Goal: Information Seeking & Learning: Learn about a topic

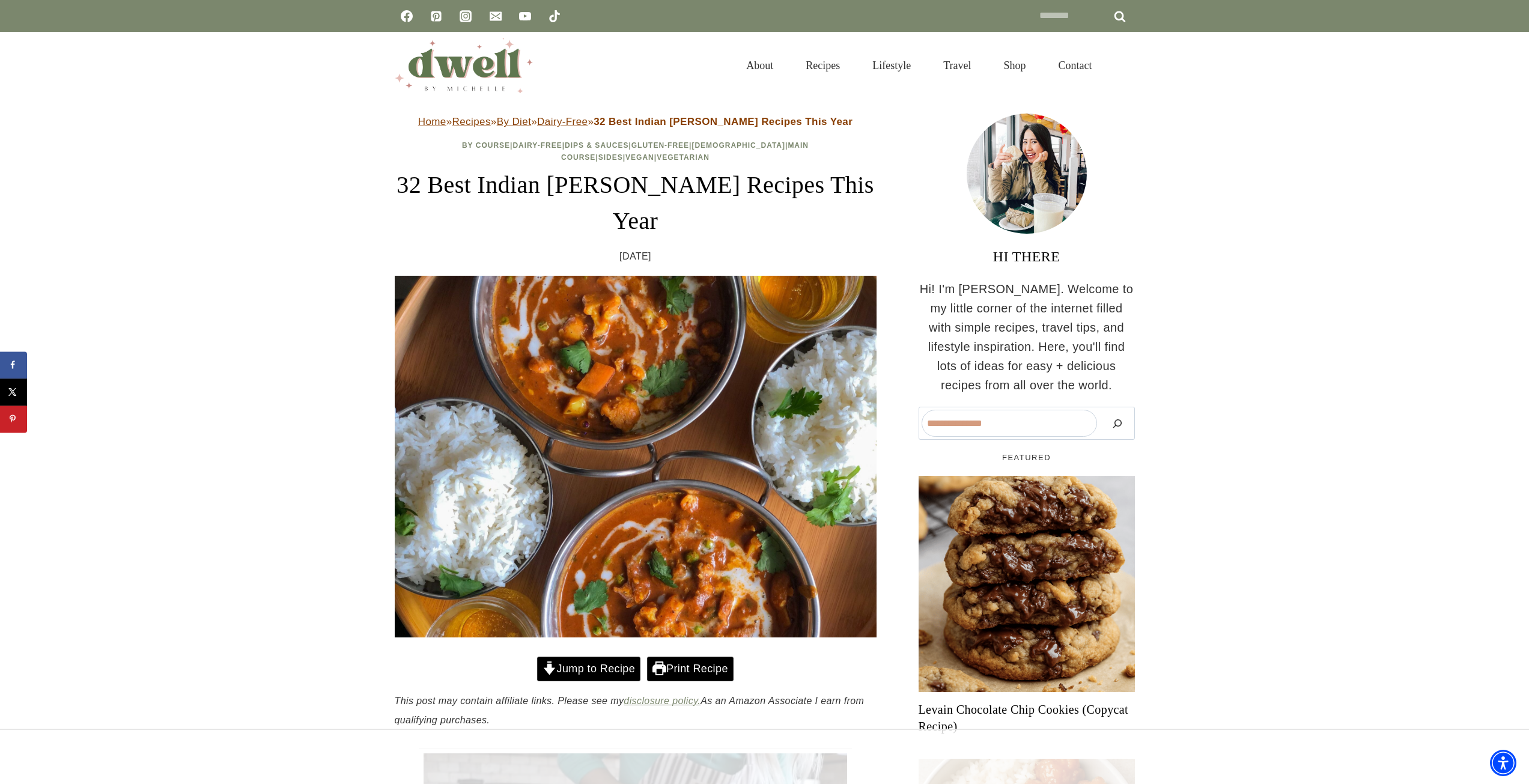
click at [572, 657] on link "Jump to Recipe" at bounding box center [589, 669] width 103 height 25
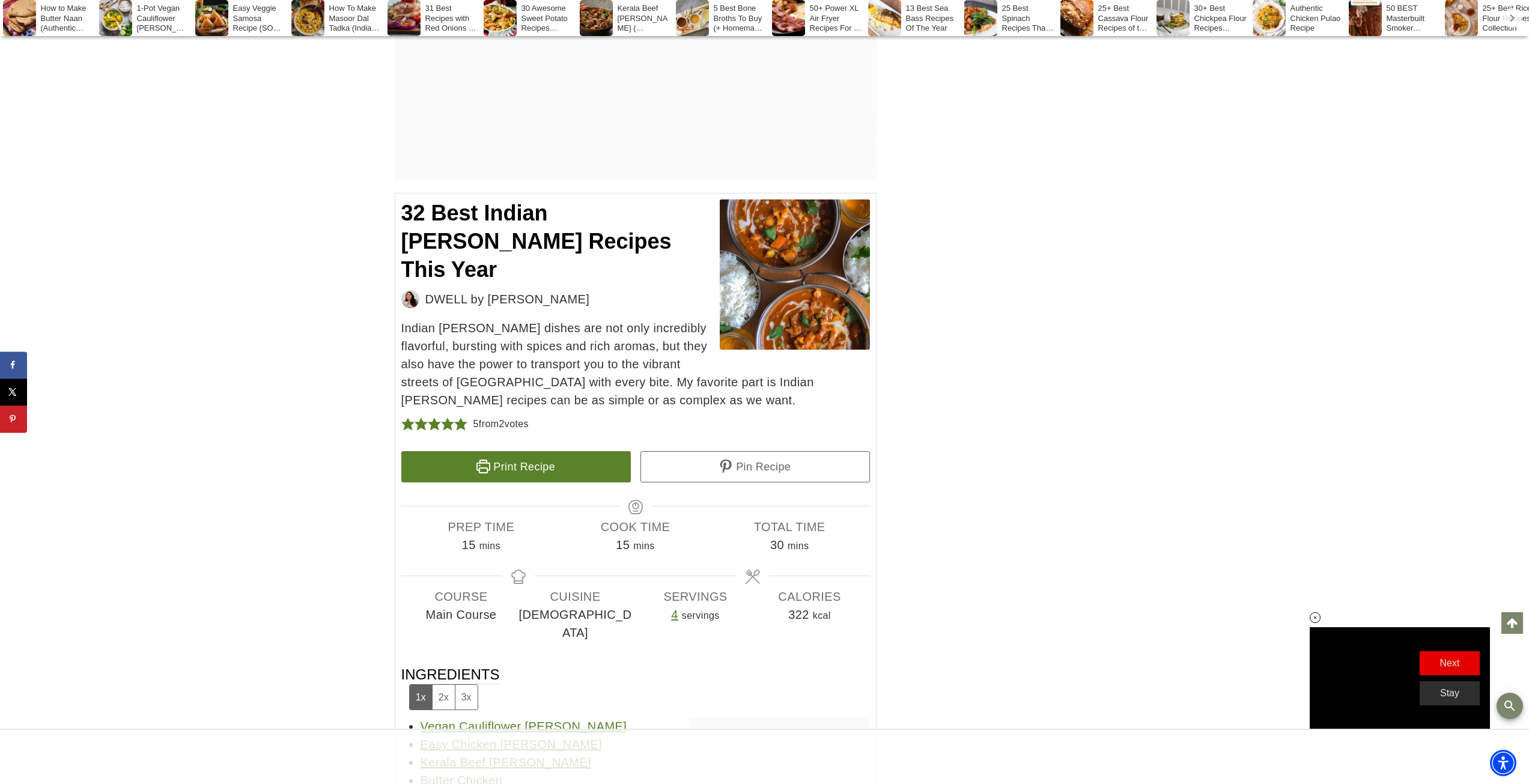
click at [447, 783] on link "Chicken Tikka Masala" at bounding box center [481, 798] width 122 height 13
